Goal: Task Accomplishment & Management: Use online tool/utility

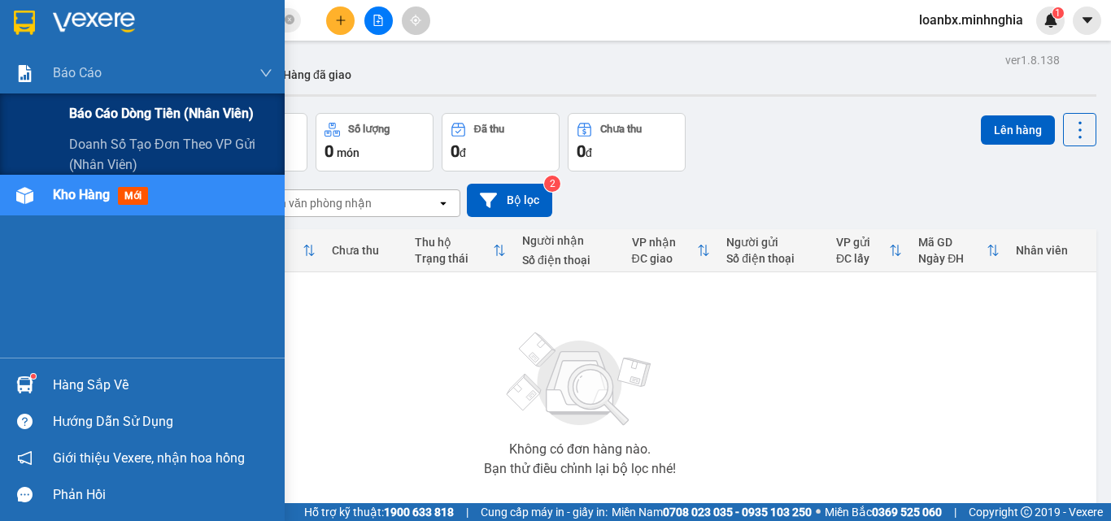
click at [140, 114] on span "Báo cáo dòng tiền (nhân viên)" at bounding box center [161, 113] width 185 height 20
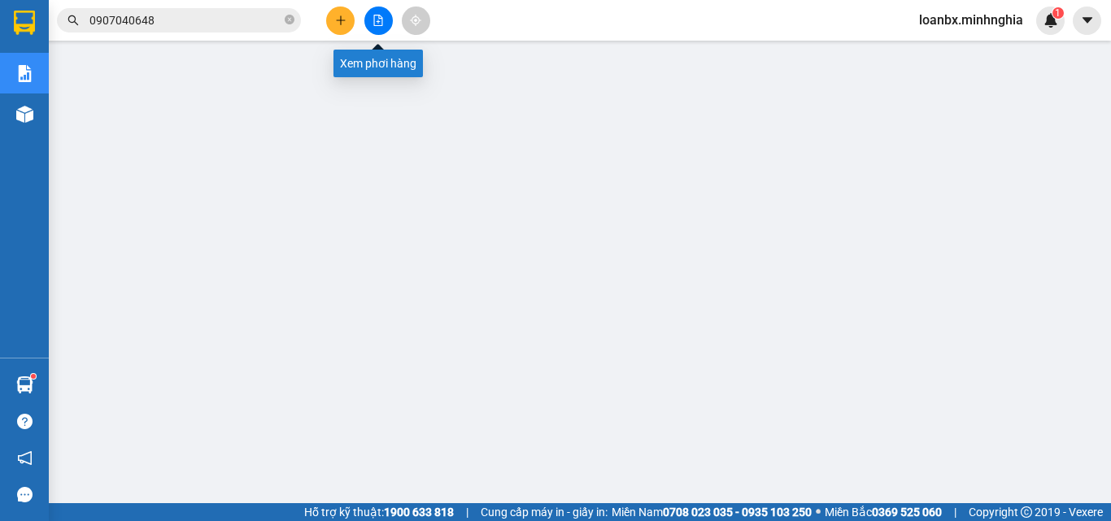
click at [373, 28] on button at bounding box center [378, 21] width 28 height 28
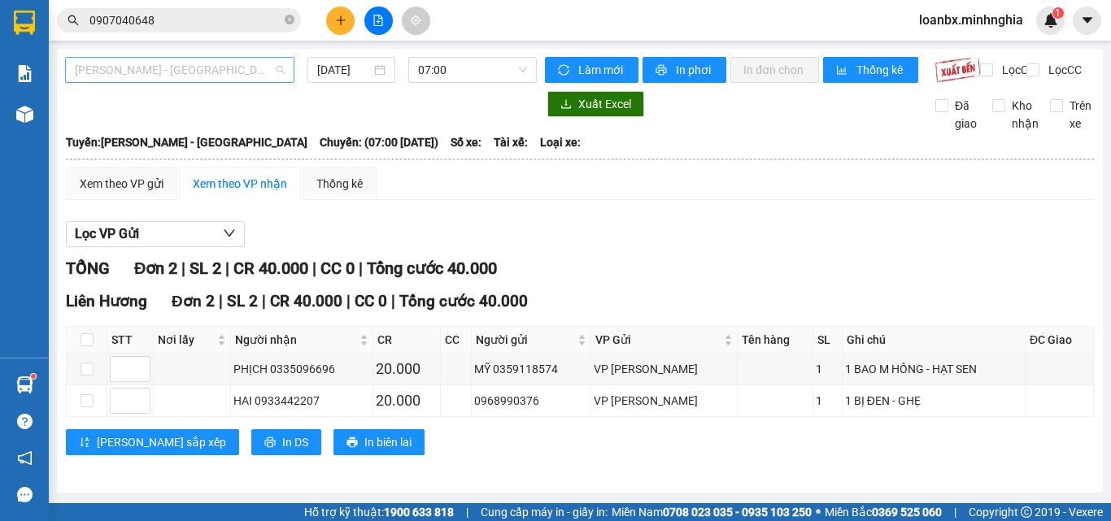
click at [236, 68] on span "[PERSON_NAME] - [GEOGRAPHIC_DATA]" at bounding box center [180, 70] width 210 height 24
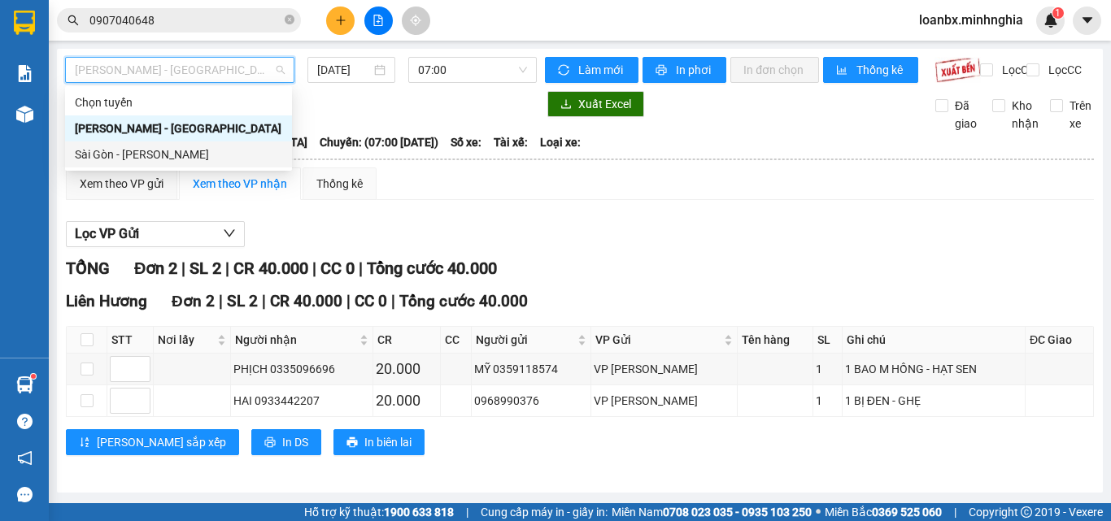
click at [219, 146] on div "Sài Gòn - [PERSON_NAME]" at bounding box center [178, 155] width 207 height 18
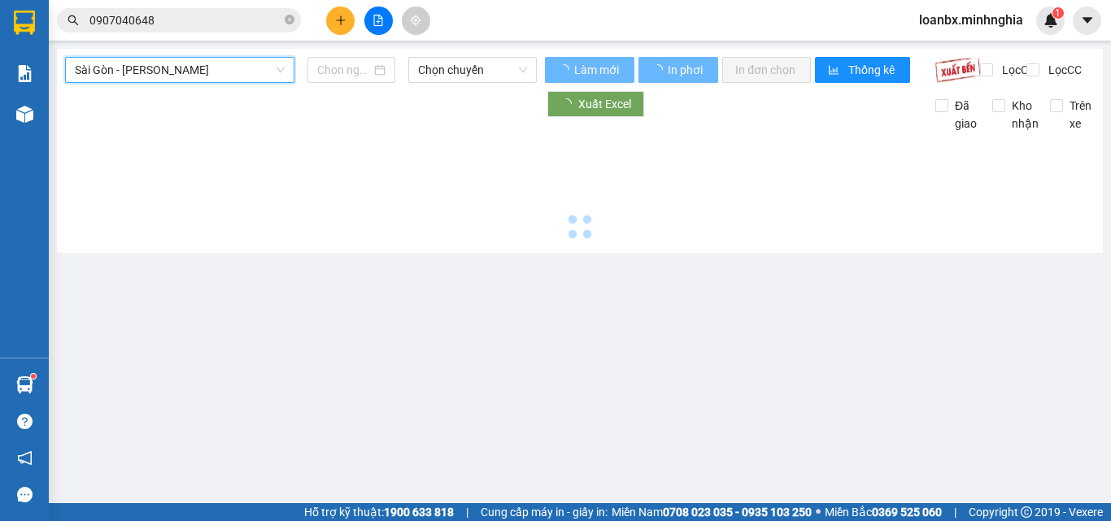
type input "[DATE]"
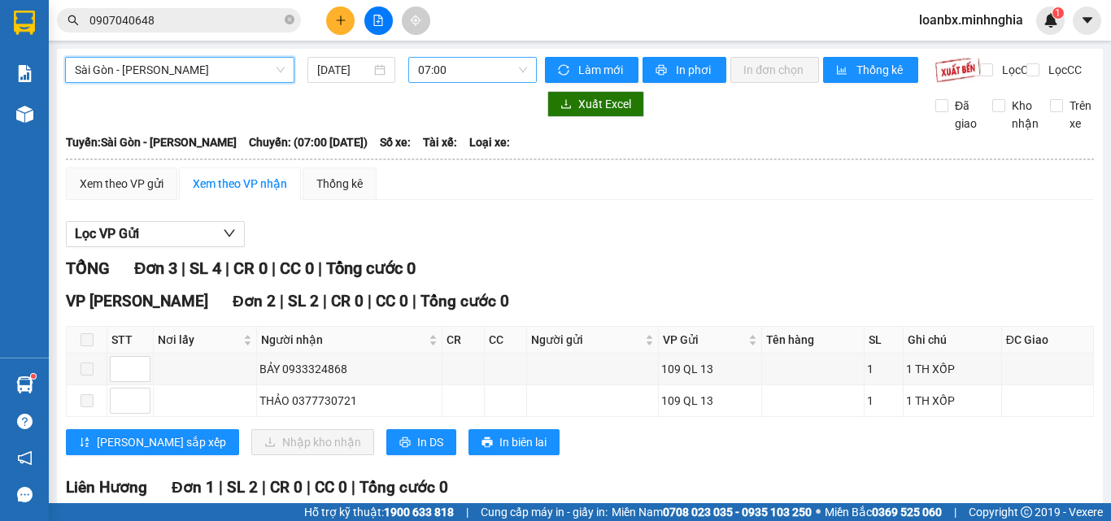
click at [444, 80] on span "07:00" at bounding box center [472, 70] width 109 height 24
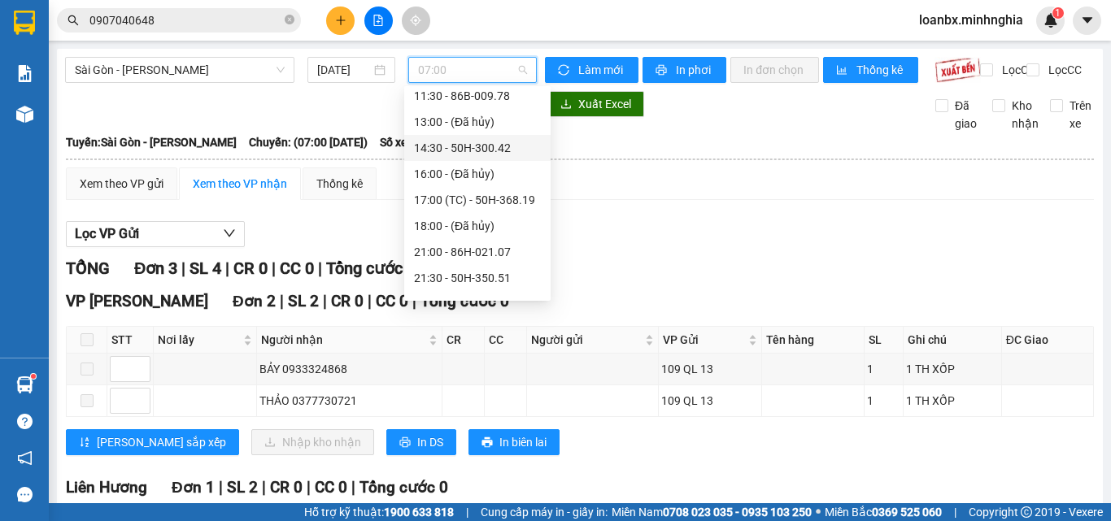
scroll to position [182, 0]
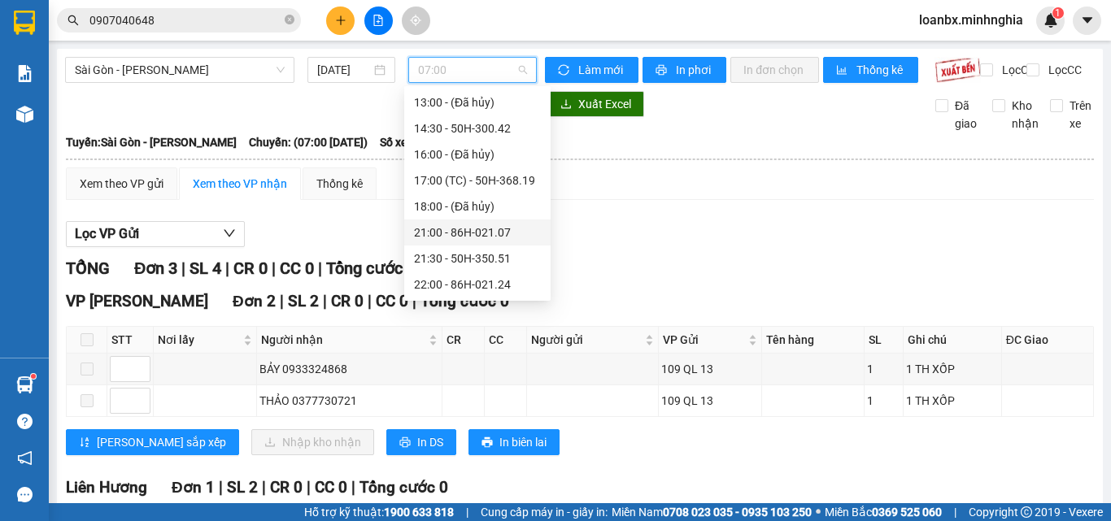
click at [513, 229] on div "21:00 - 86H-021.07" at bounding box center [477, 233] width 127 height 18
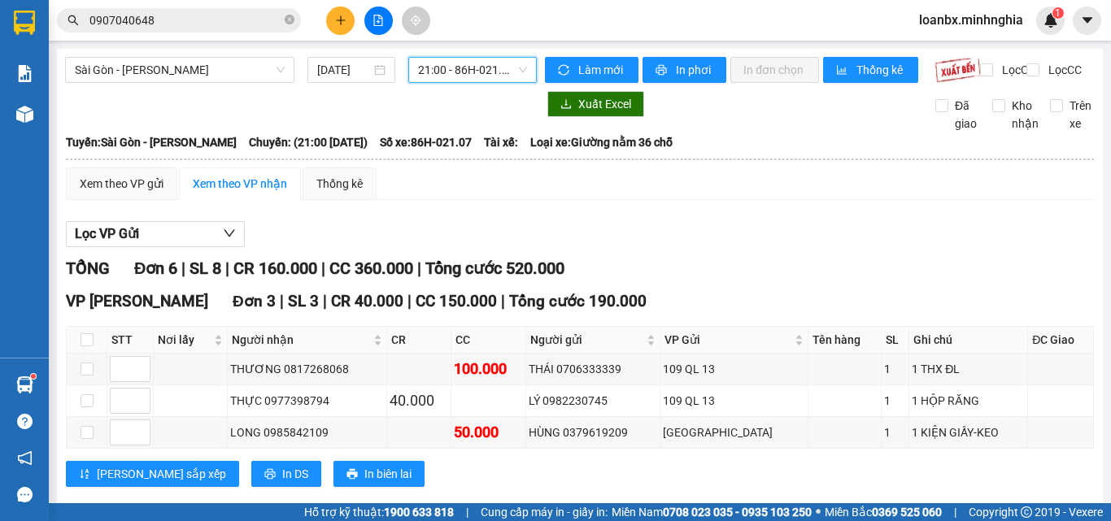
click at [425, 64] on span "21:00 - 86H-021.07" at bounding box center [472, 70] width 109 height 24
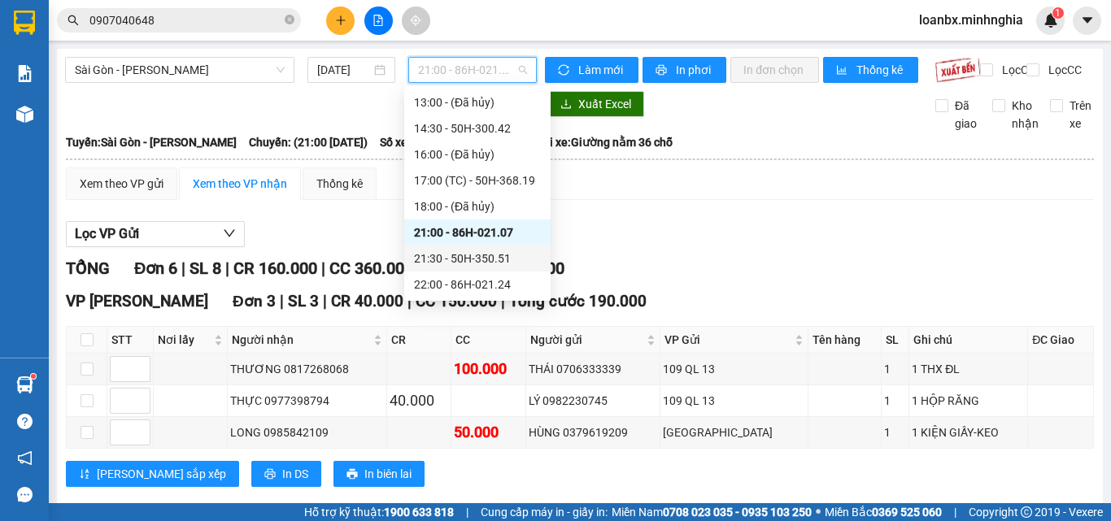
click at [491, 250] on div "21:30 - 50H-350.51" at bounding box center [477, 259] width 127 height 18
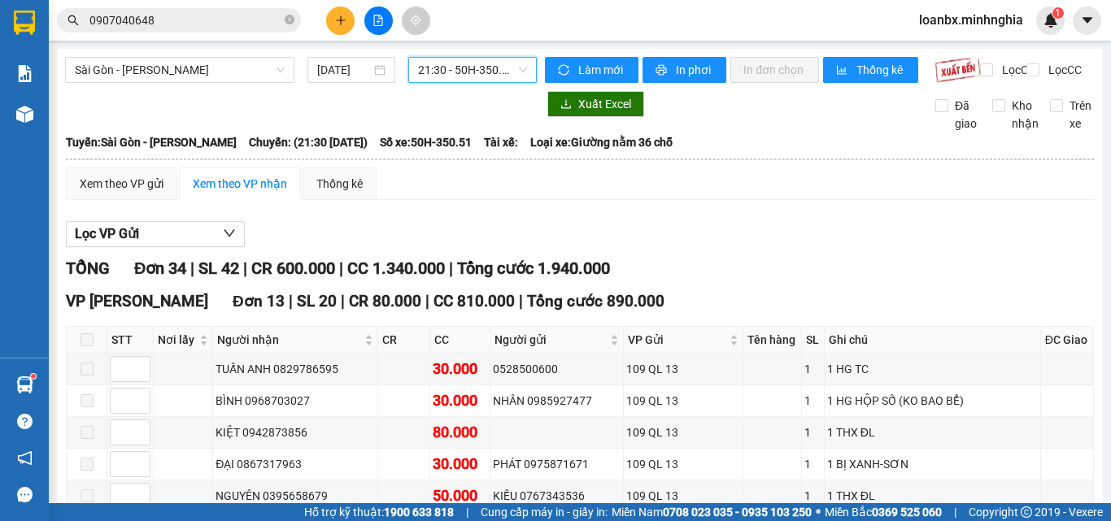
click at [460, 75] on span "21:30 - 50H-350.51" at bounding box center [472, 70] width 109 height 24
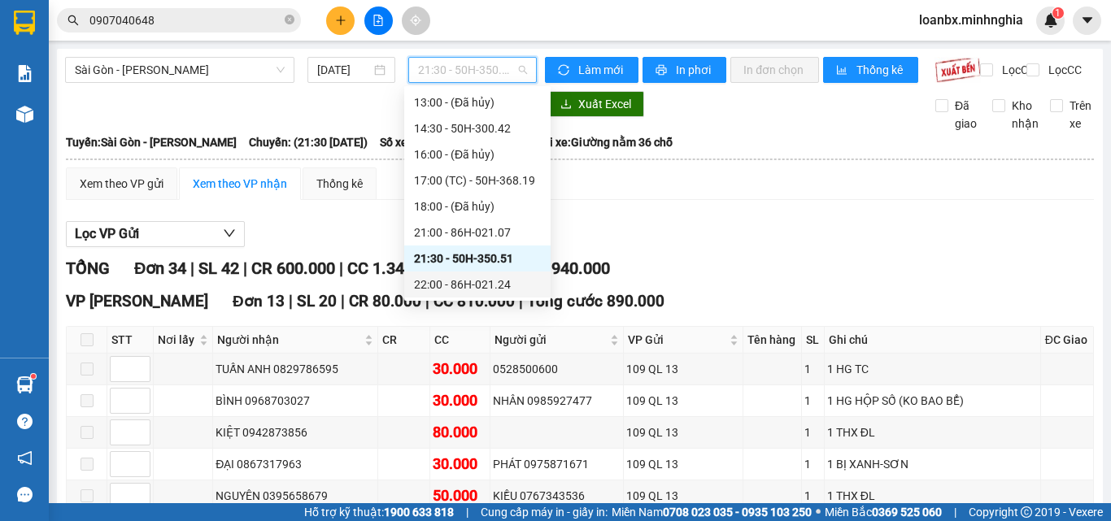
click at [485, 278] on div "22:00 - 86H-021.24" at bounding box center [477, 285] width 127 height 18
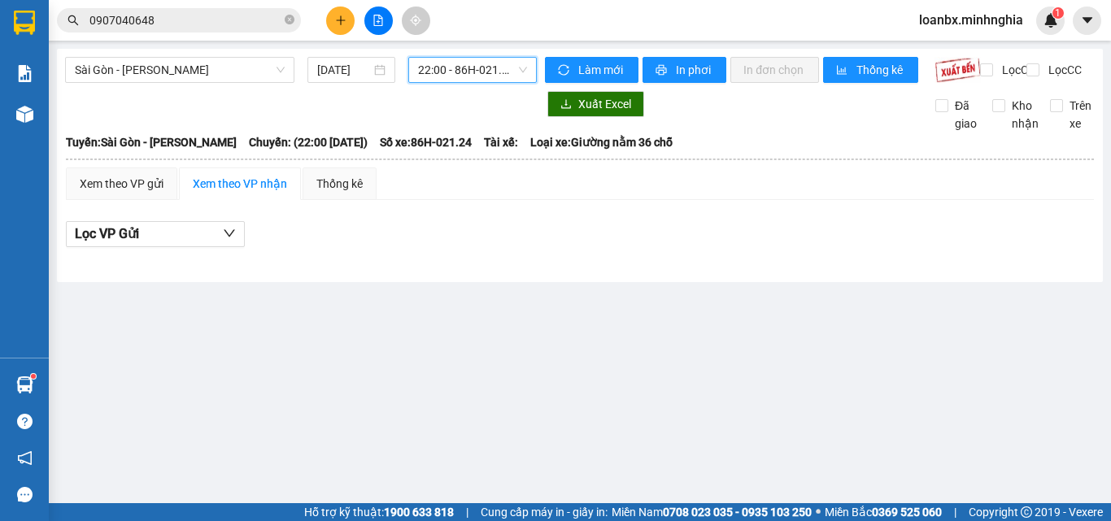
click at [456, 68] on span "22:00 - 86H-021.24" at bounding box center [472, 70] width 109 height 24
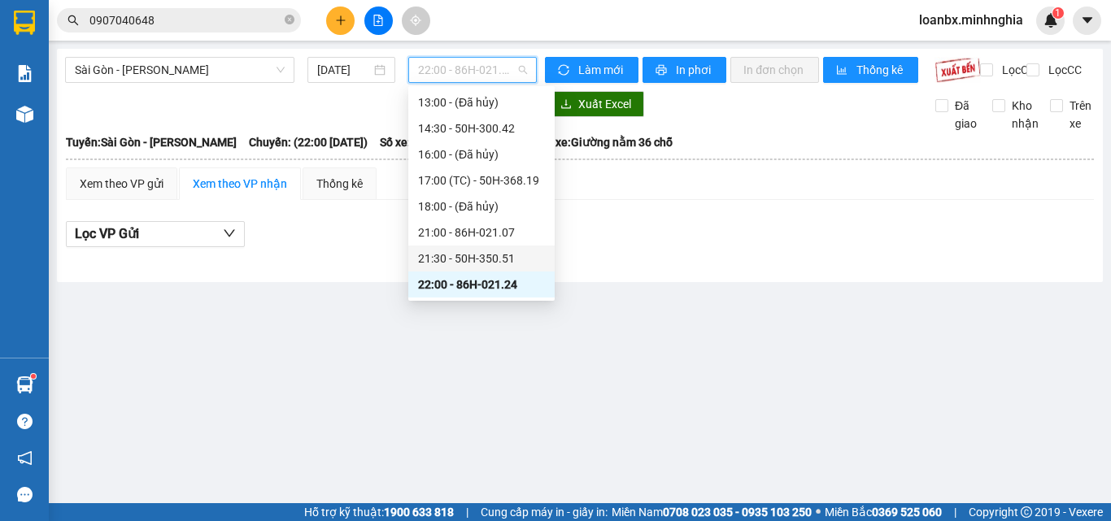
click at [484, 263] on div "21:30 - 50H-350.51" at bounding box center [481, 259] width 127 height 18
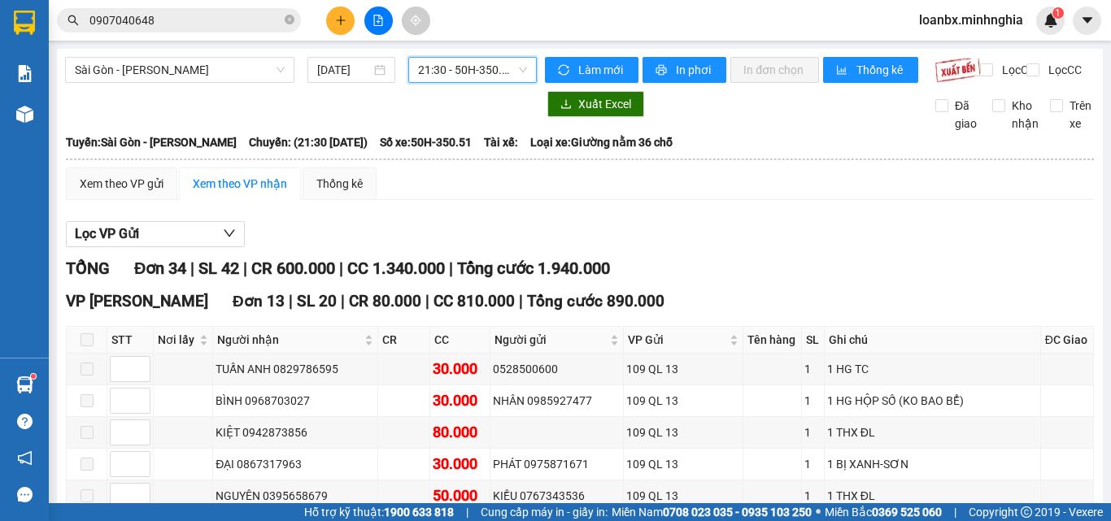
click at [425, 72] on span "21:30 - 50H-350.51" at bounding box center [472, 70] width 109 height 24
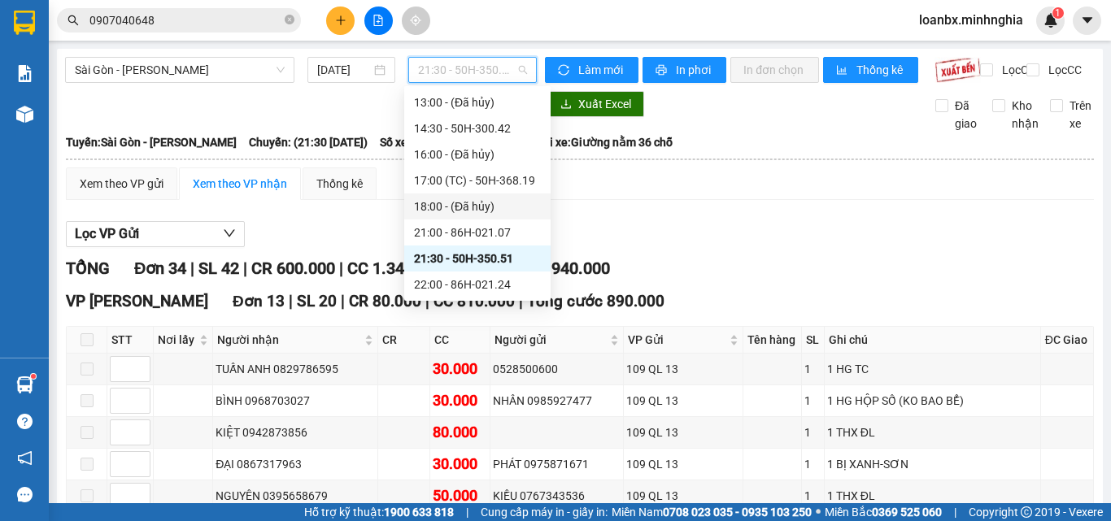
click at [706, 150] on div "Tuyến: [GEOGRAPHIC_DATA] - [PERSON_NAME]: (21:30 [DATE]) Số xe: 50H-350.51 Tài …" at bounding box center [580, 142] width 1028 height 18
